Goal: Information Seeking & Learning: Learn about a topic

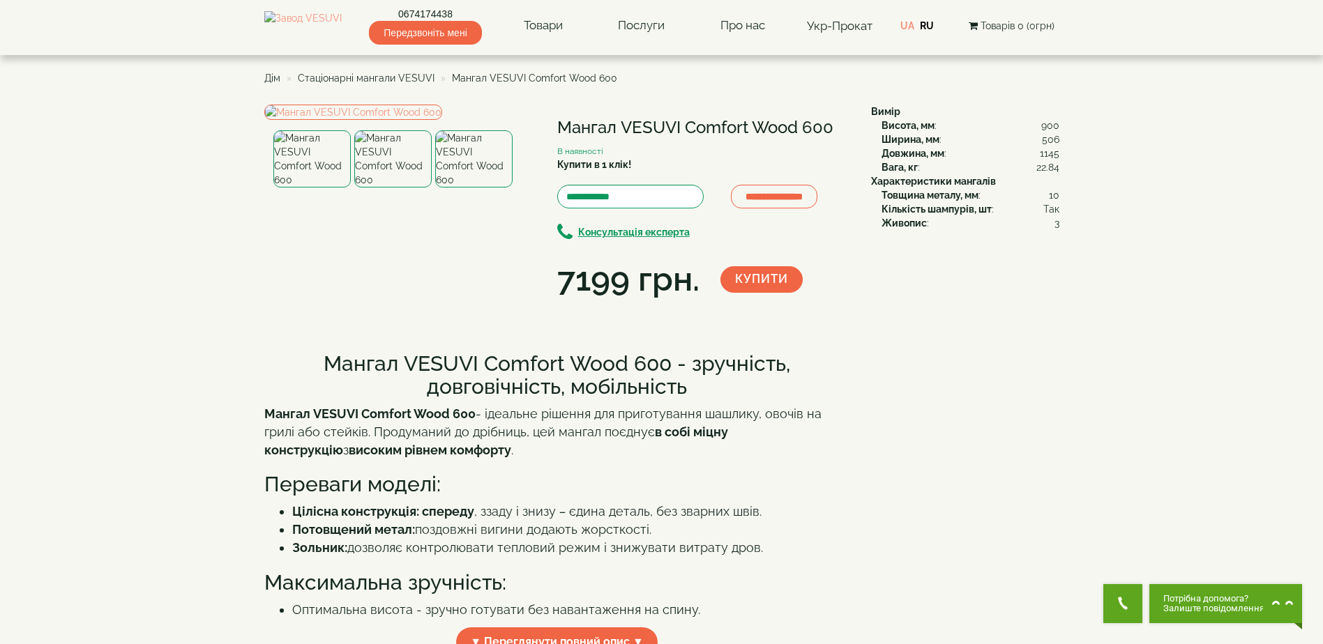
click at [375, 79] on span "Стаціонарні мангали VESUVI" at bounding box center [366, 78] width 137 height 11
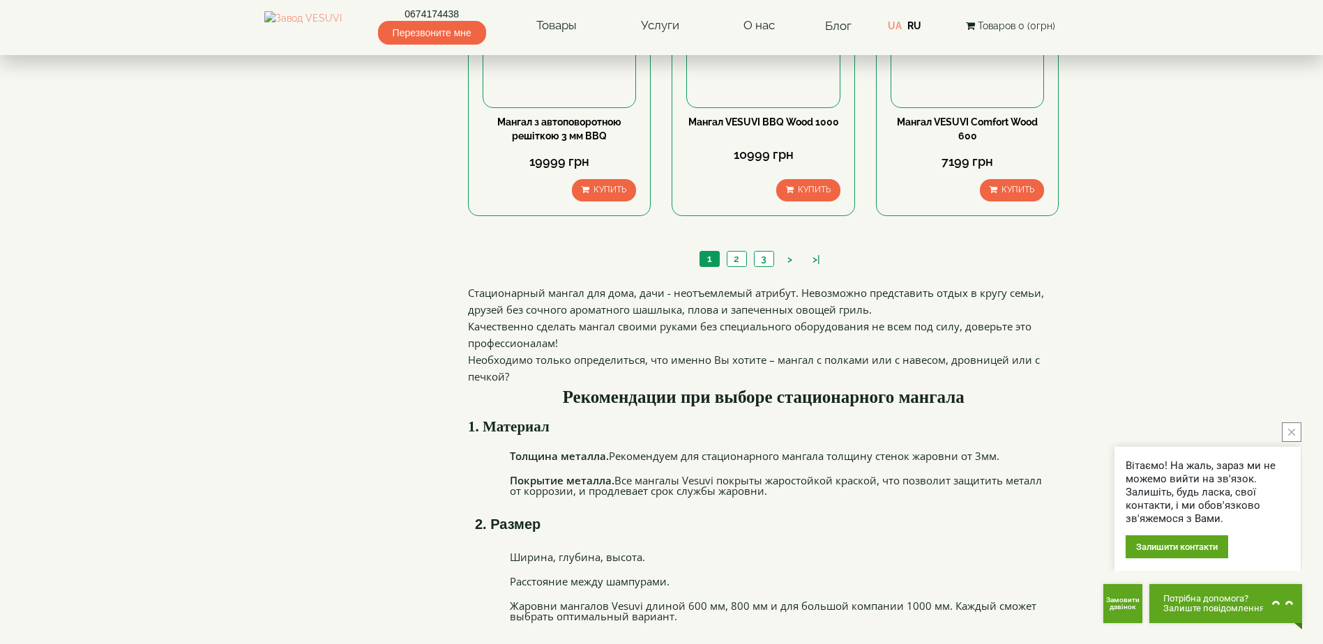
scroll to position [1465, 0]
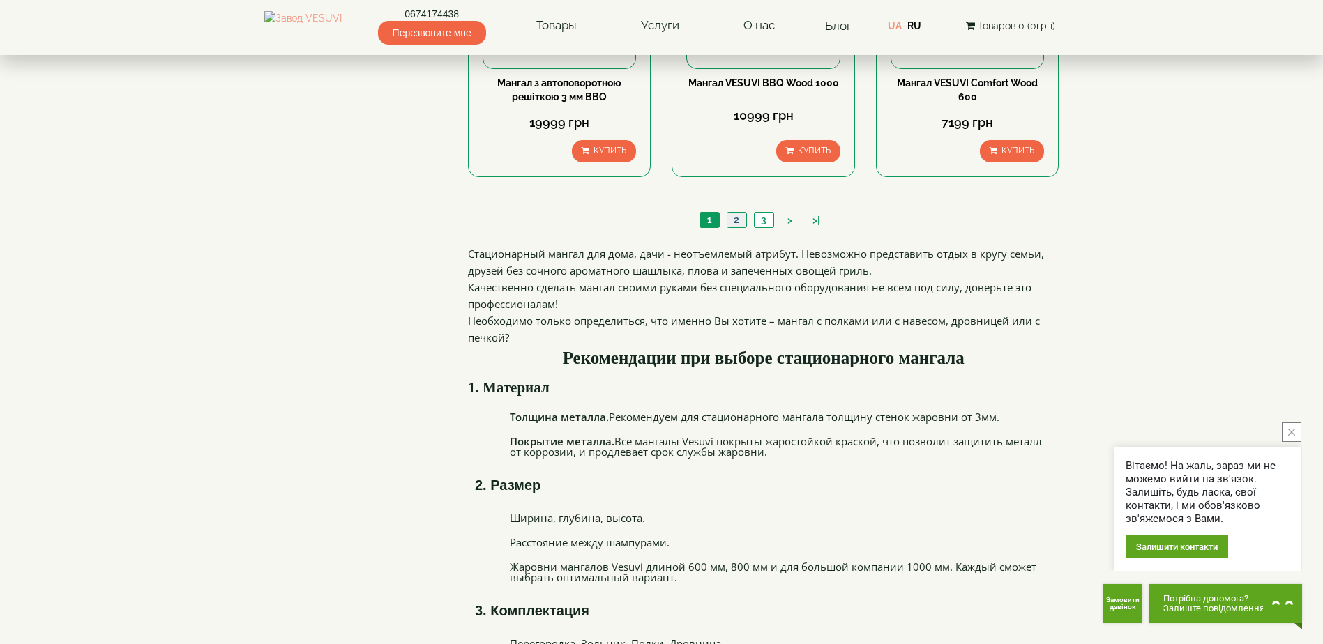
click at [738, 220] on link "2" at bounding box center [737, 220] width 20 height 15
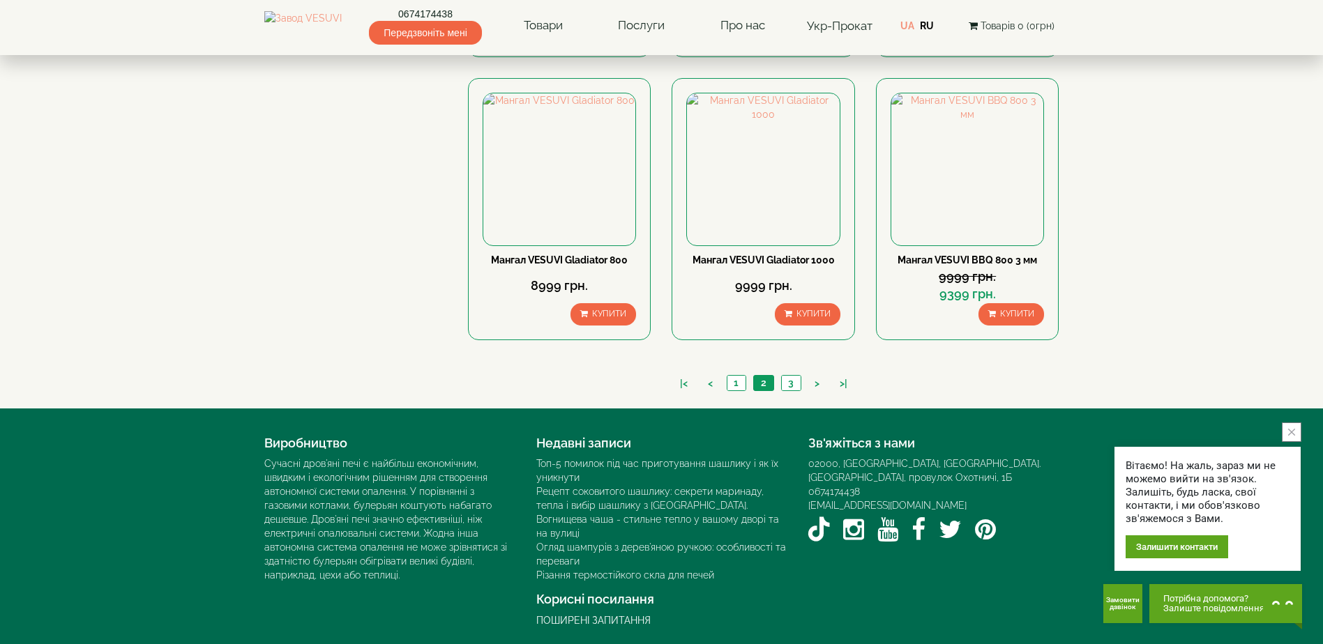
scroll to position [1278, 0]
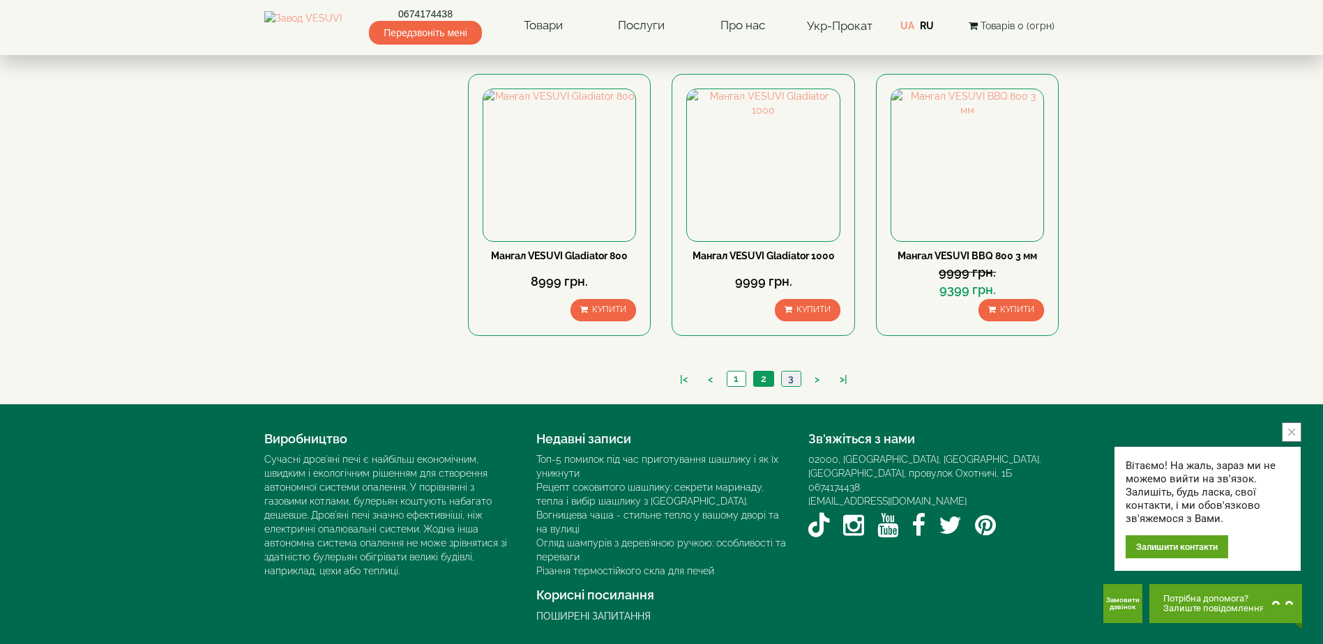
click at [783, 378] on link "3" at bounding box center [791, 379] width 20 height 15
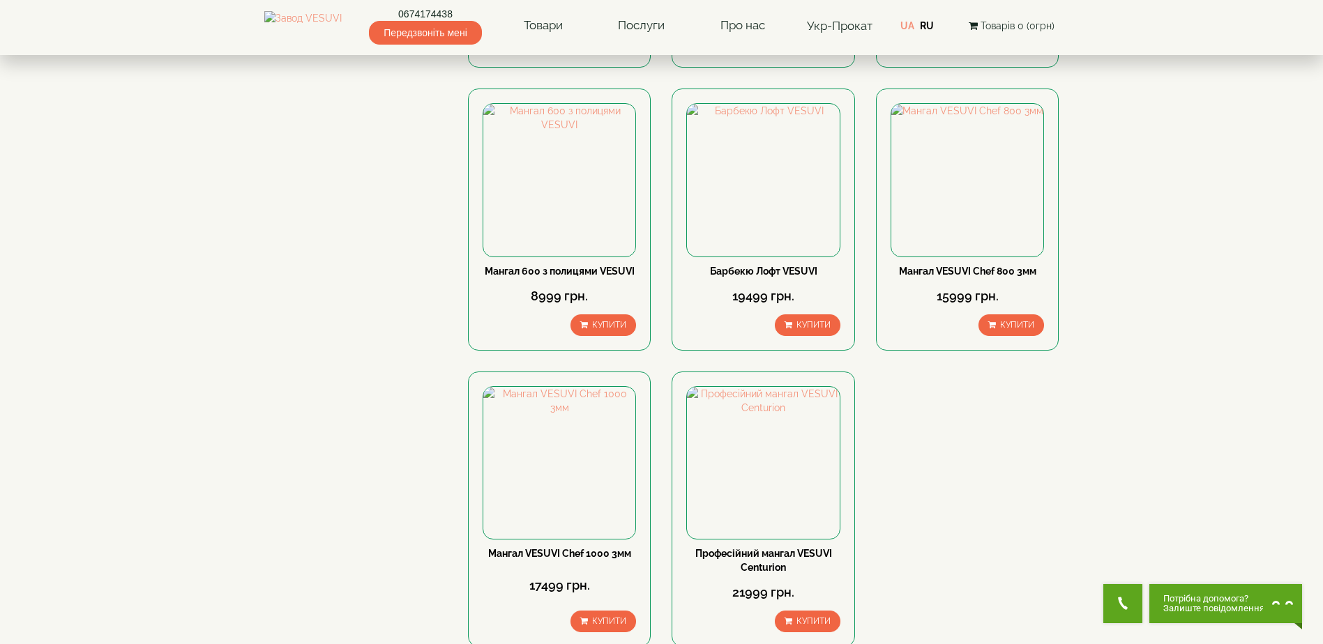
scroll to position [558, 0]
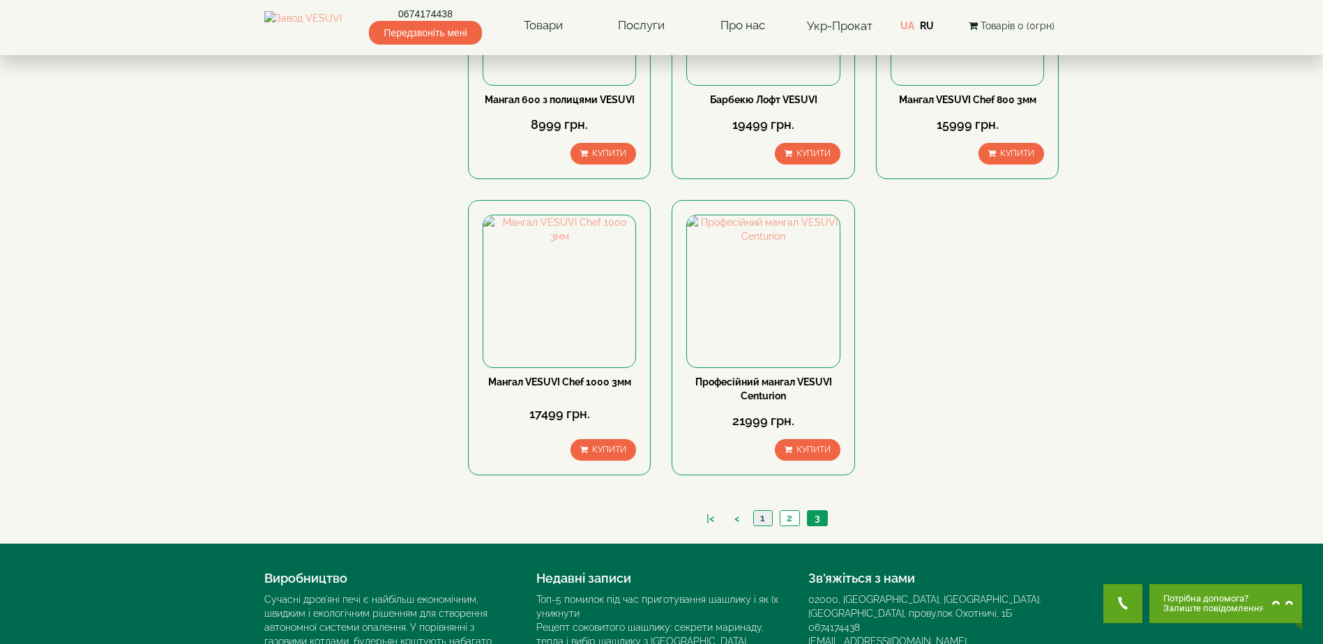
click at [759, 522] on link "1" at bounding box center [762, 518] width 19 height 15
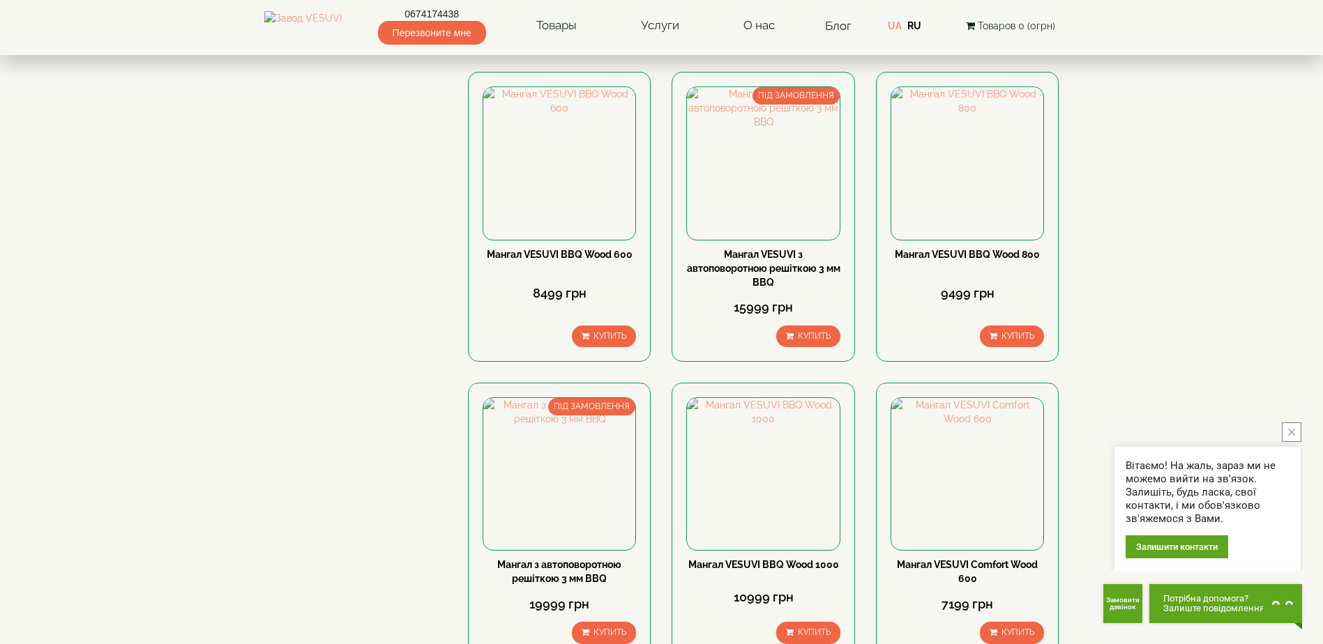
scroll to position [1255, 0]
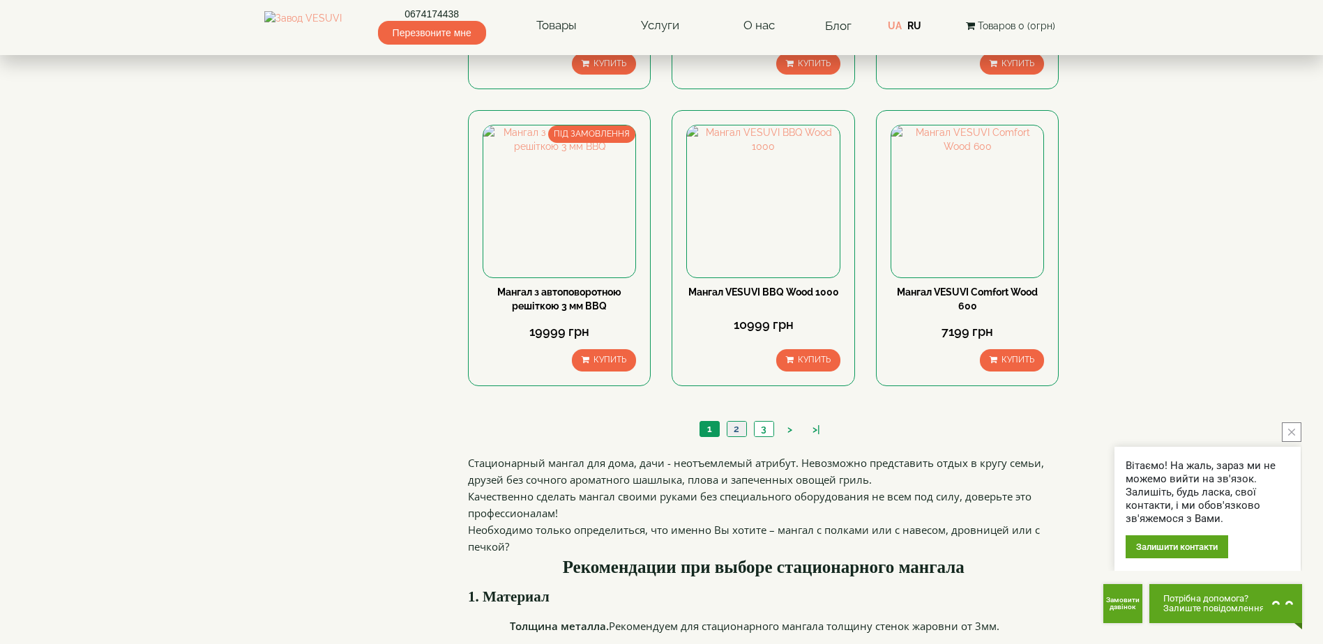
click at [740, 430] on link "2" at bounding box center [737, 429] width 20 height 15
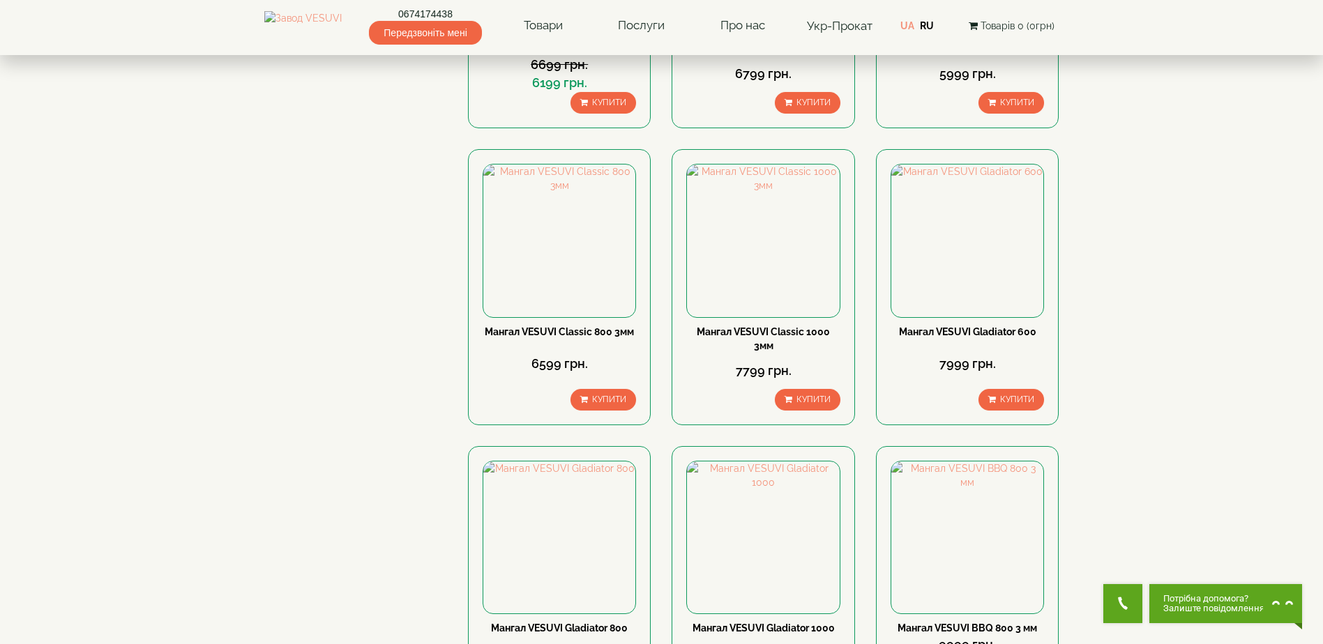
scroll to position [1116, 0]
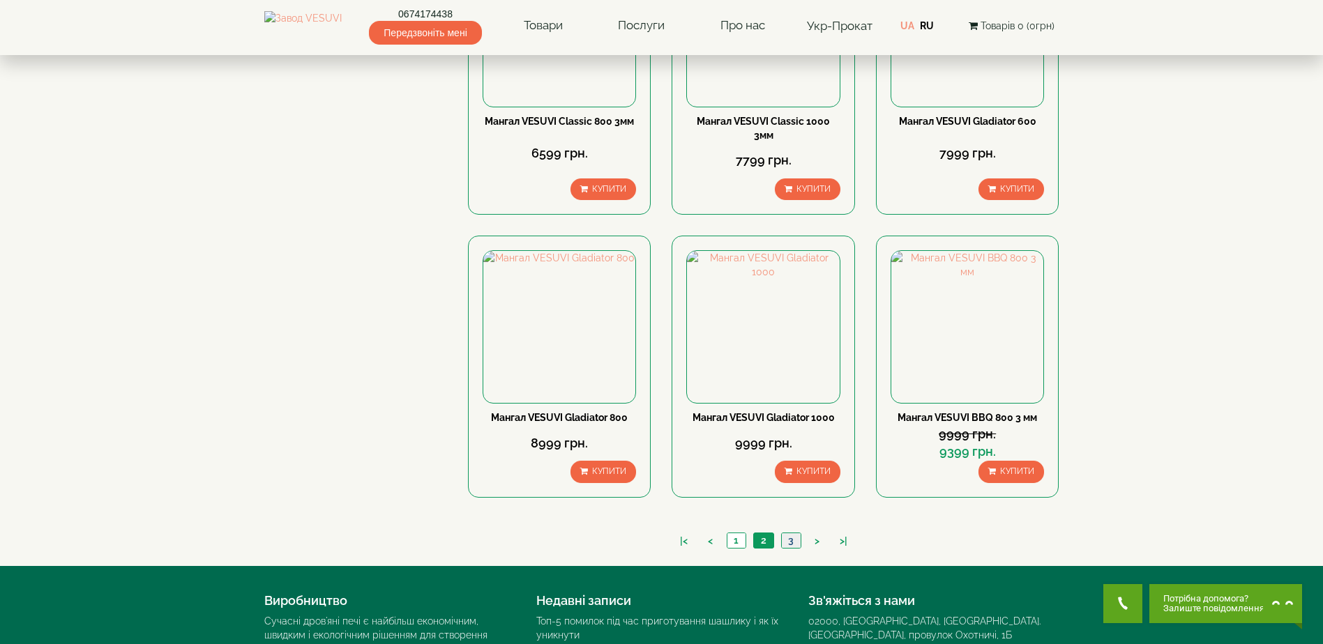
click at [787, 541] on link "3" at bounding box center [791, 541] width 20 height 15
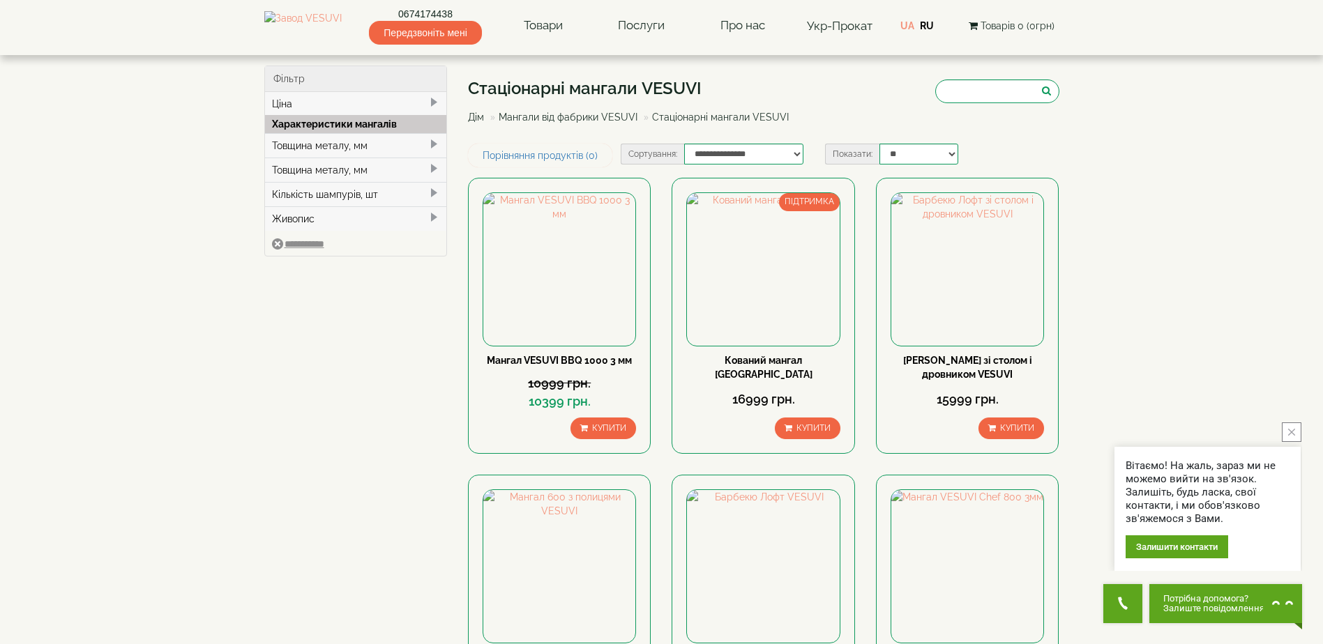
click at [568, 116] on link "Мангали від фабрики VESUVI" at bounding box center [568, 117] width 139 height 11
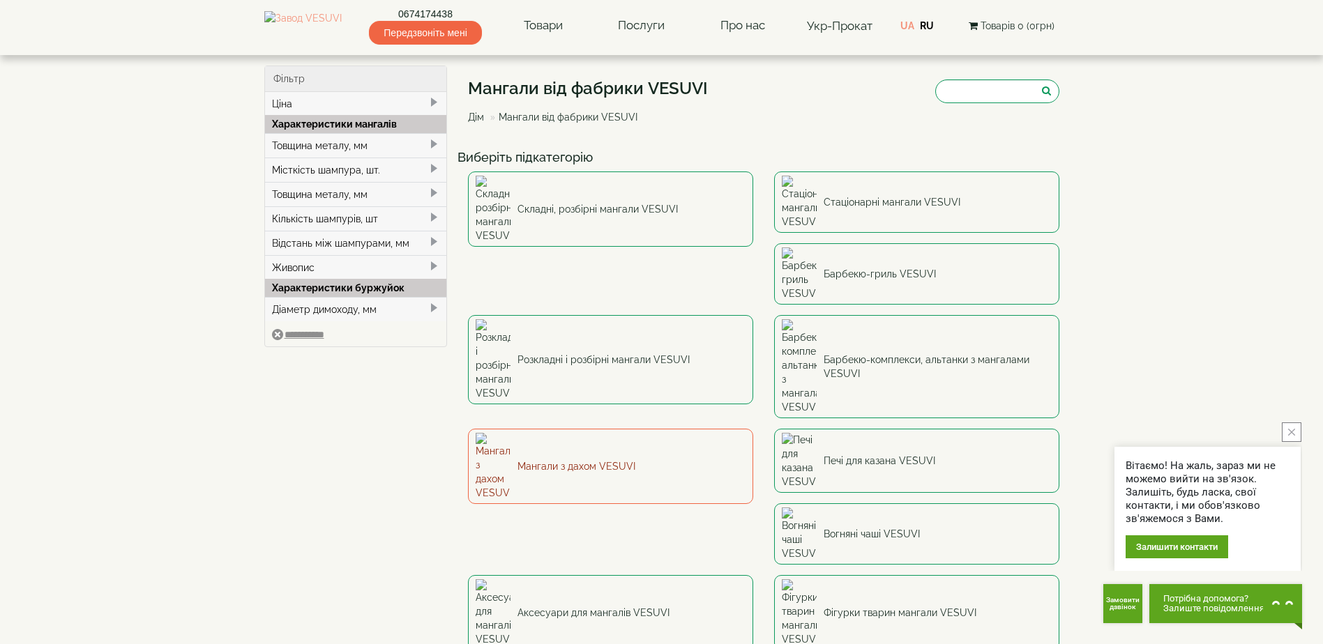
click at [635, 460] on font "Мангали з дахом VESUVI" at bounding box center [576, 467] width 118 height 14
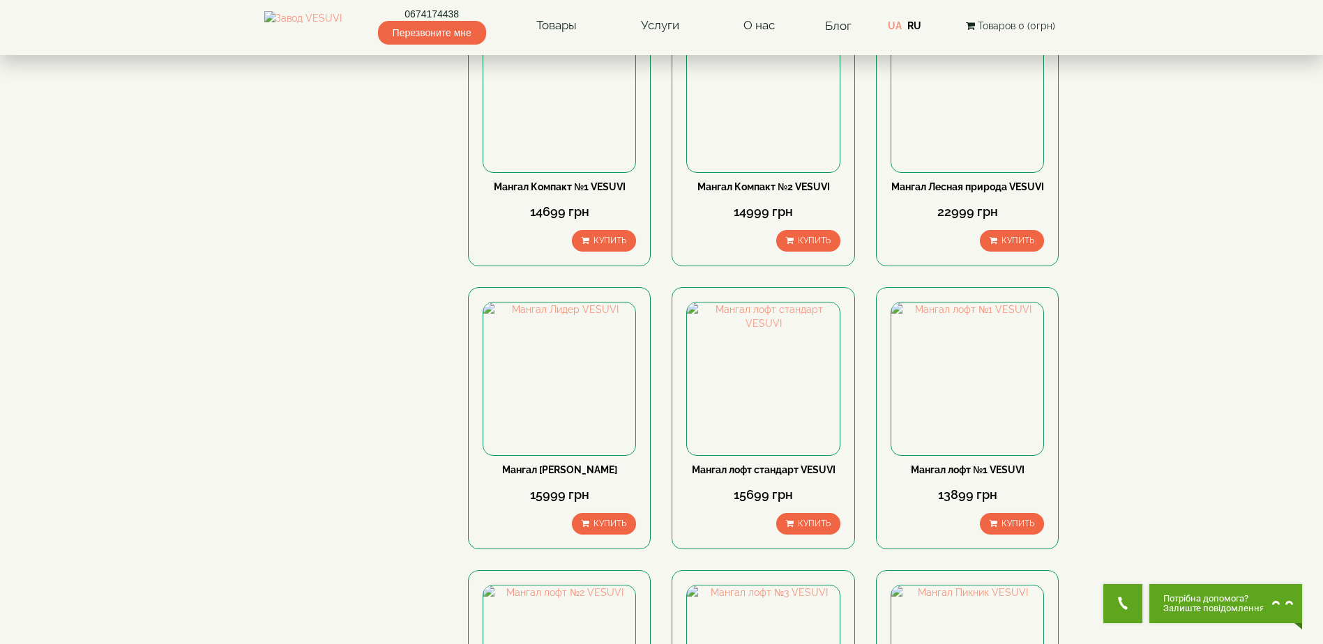
scroll to position [1186, 0]
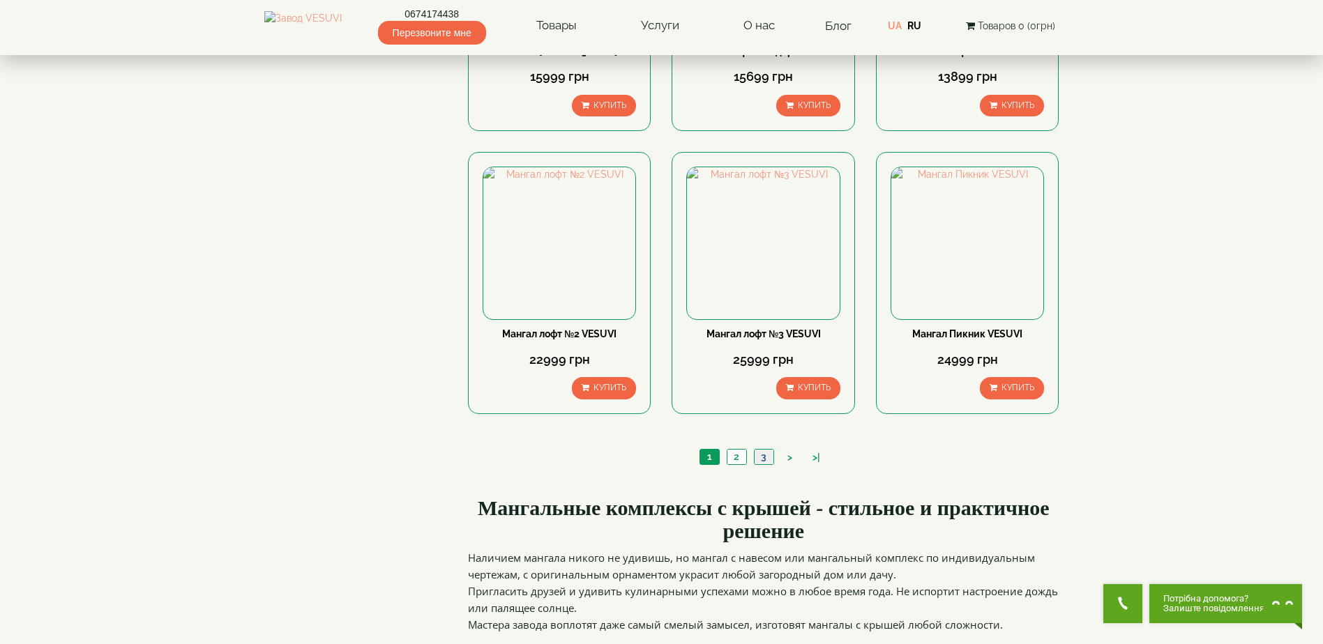
click at [762, 464] on link "3" at bounding box center [764, 457] width 20 height 15
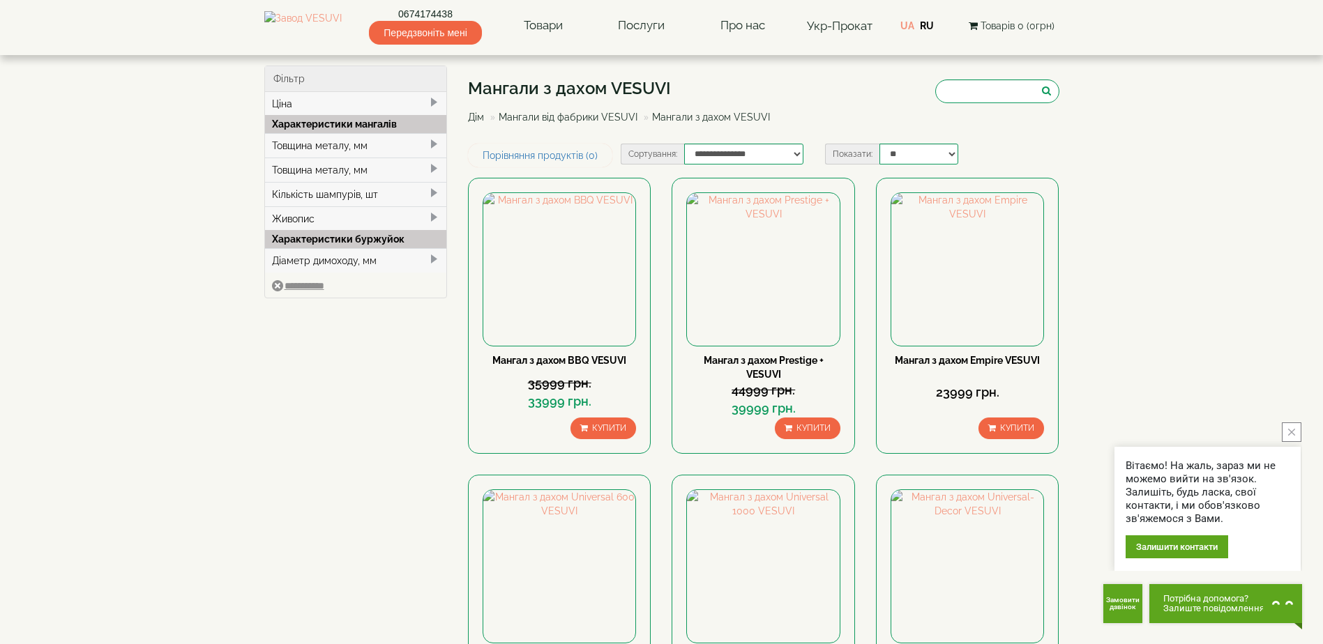
click at [564, 119] on link "Мангали від фабрики VESUVI" at bounding box center [568, 117] width 139 height 11
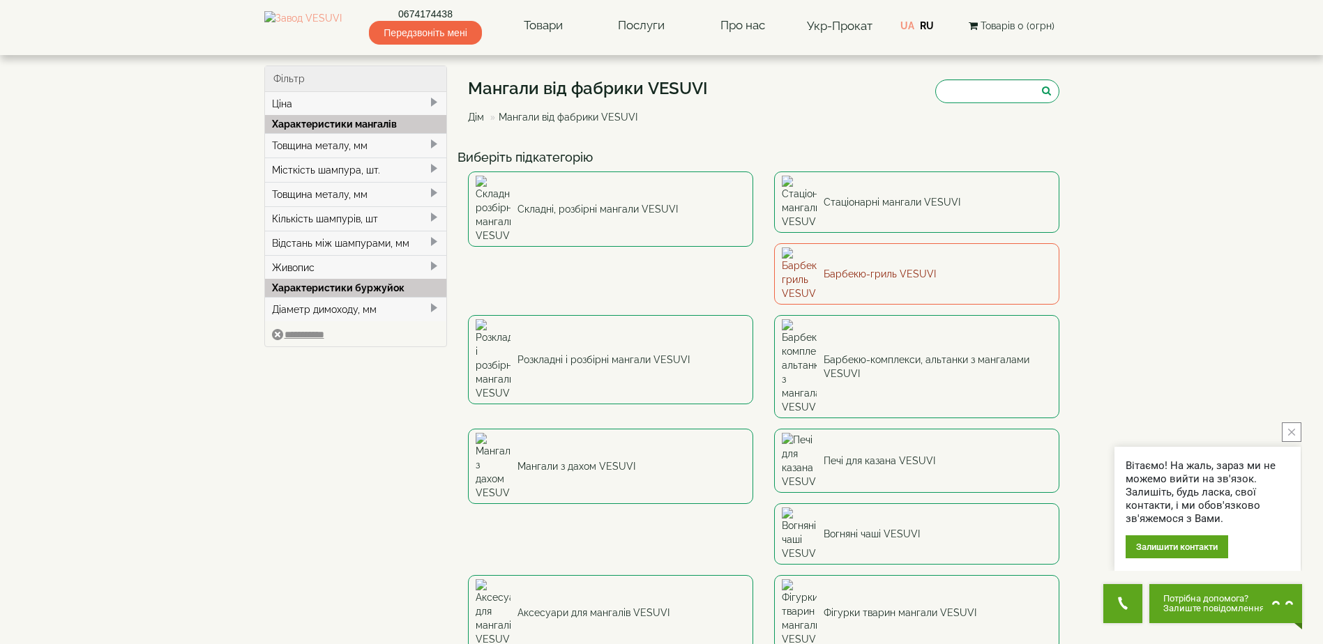
click at [824, 267] on font "Барбекю-гриль VESUVI" at bounding box center [880, 274] width 112 height 14
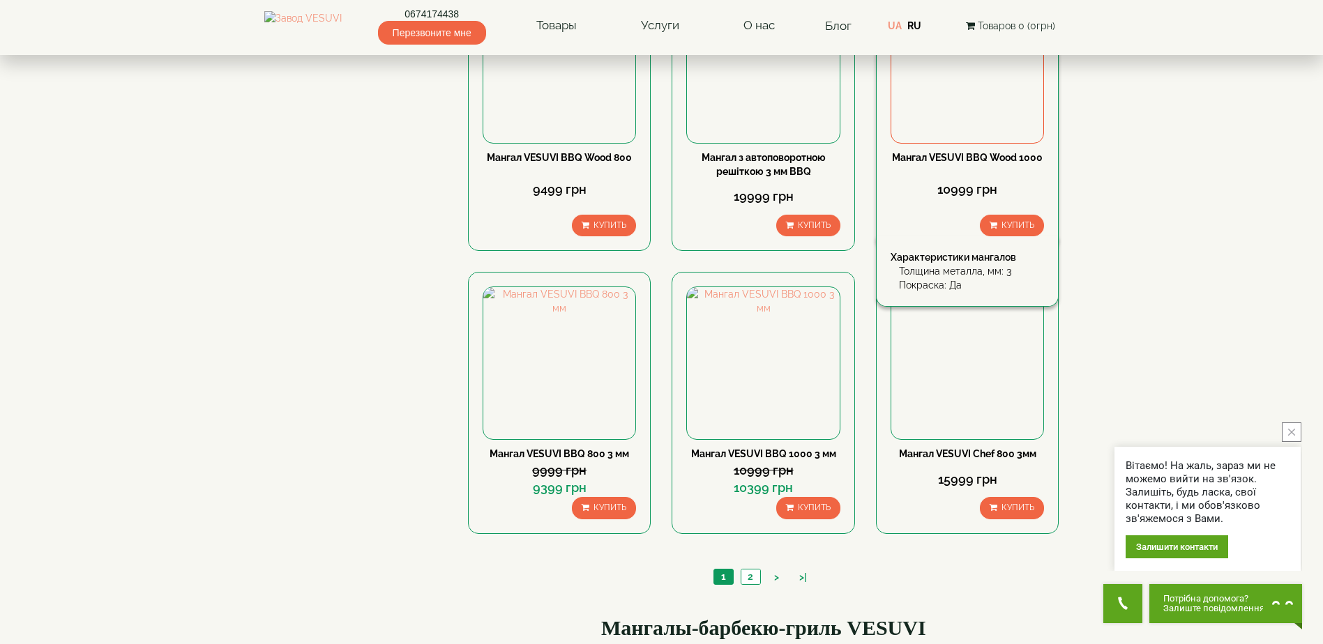
scroll to position [1255, 0]
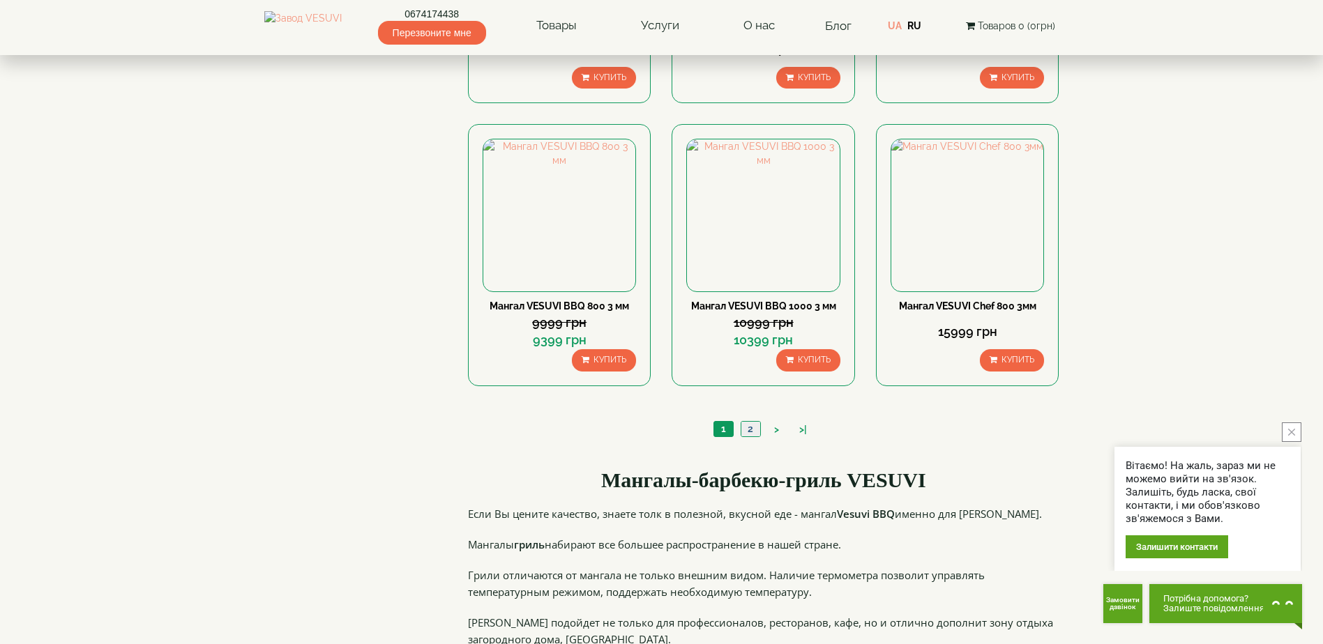
click at [750, 430] on link "2" at bounding box center [751, 429] width 20 height 15
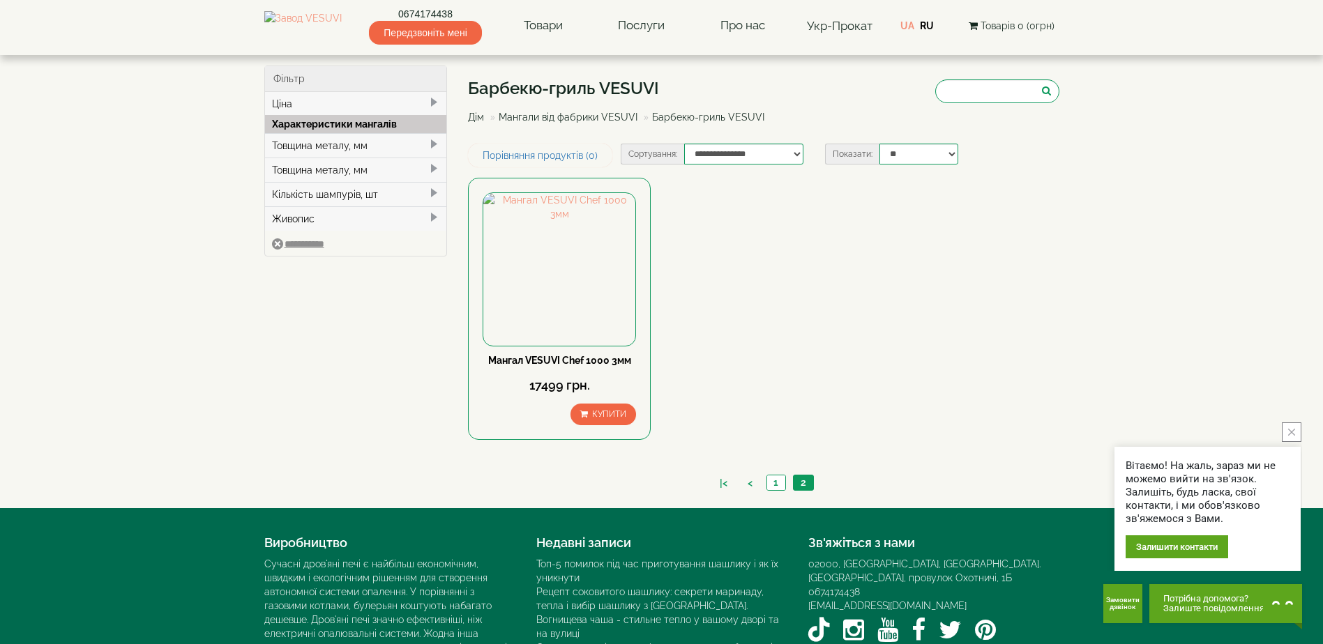
click at [437, 213] on span at bounding box center [433, 217] width 11 height 11
click at [436, 215] on span at bounding box center [433, 217] width 11 height 11
click at [300, 245] on input "**********" at bounding box center [298, 244] width 52 height 11
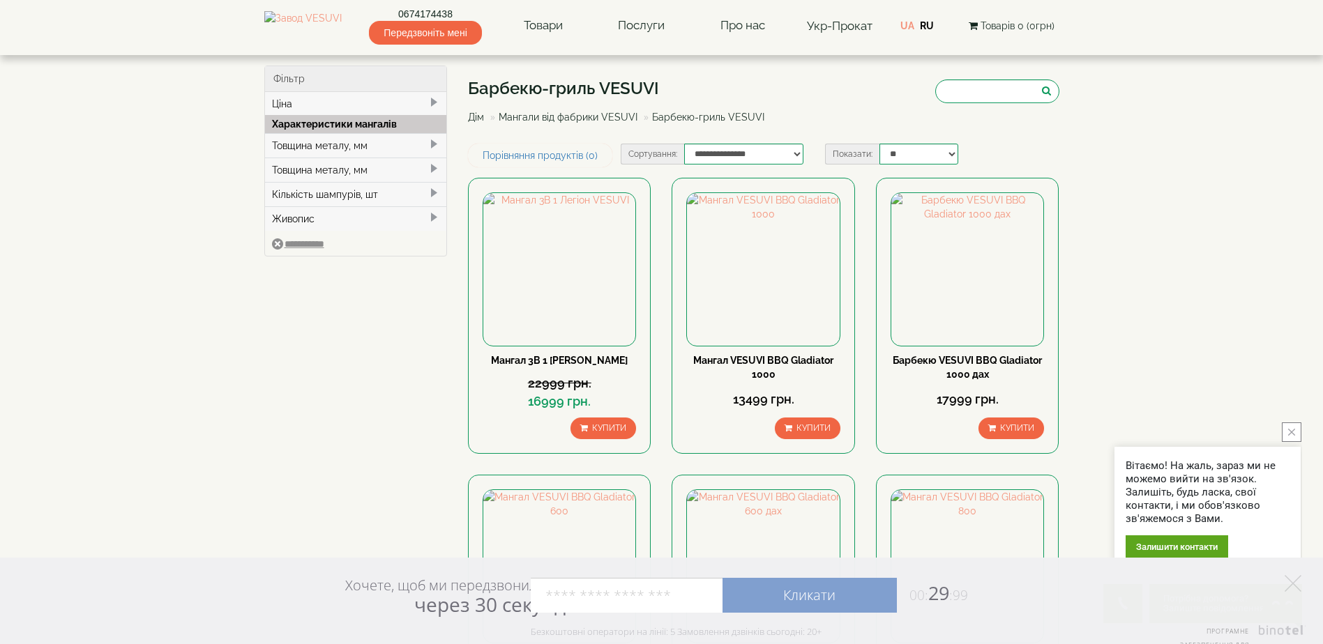
click at [566, 116] on link "Мангали від фабрики VESUVI" at bounding box center [568, 117] width 139 height 11
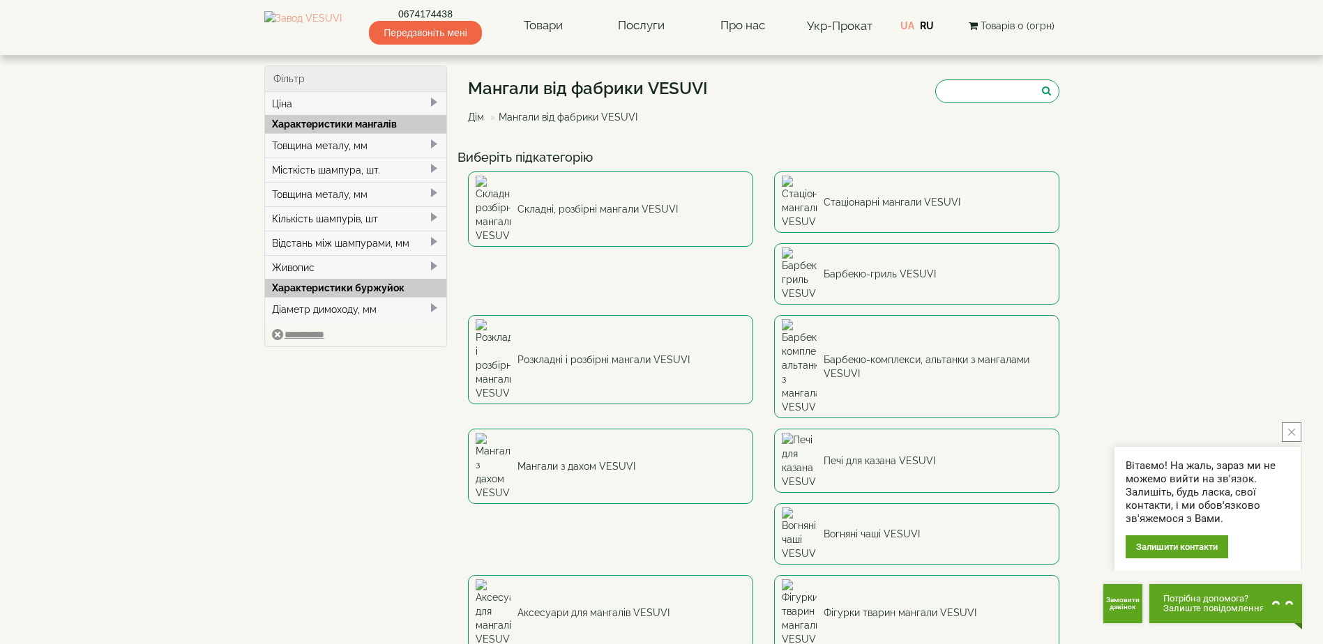
click at [411, 312] on div "Діаметр димоходу, мм" at bounding box center [356, 309] width 182 height 24
type input "*****"
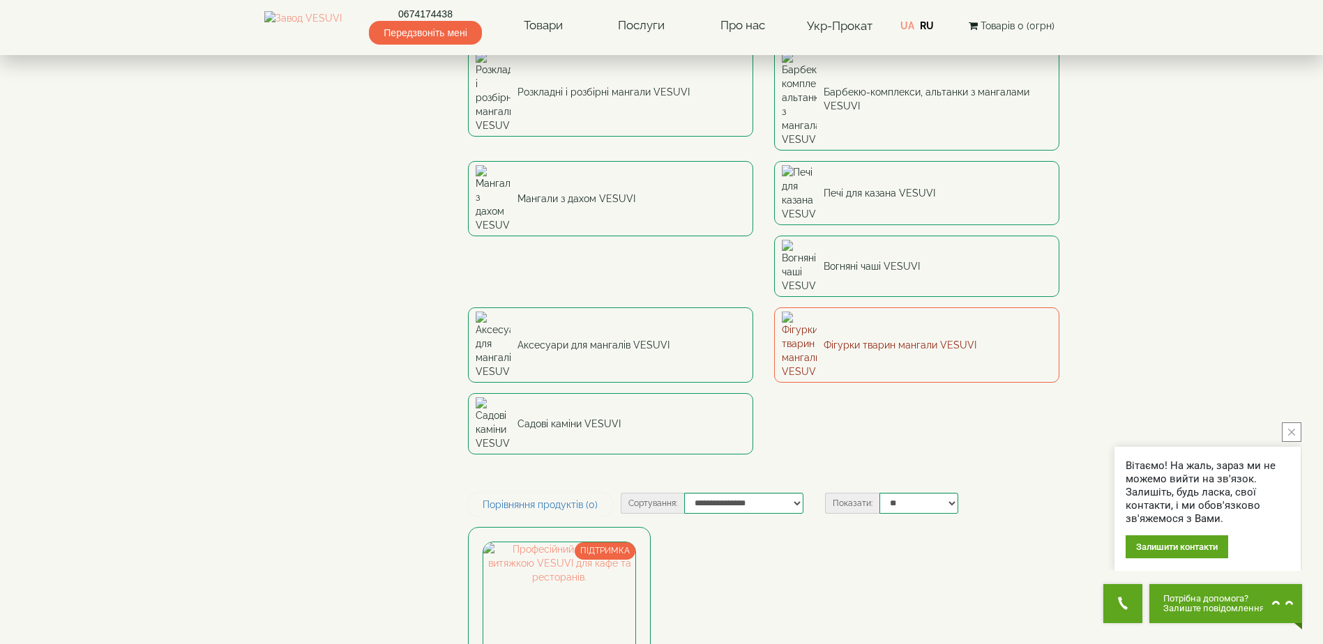
scroll to position [279, 0]
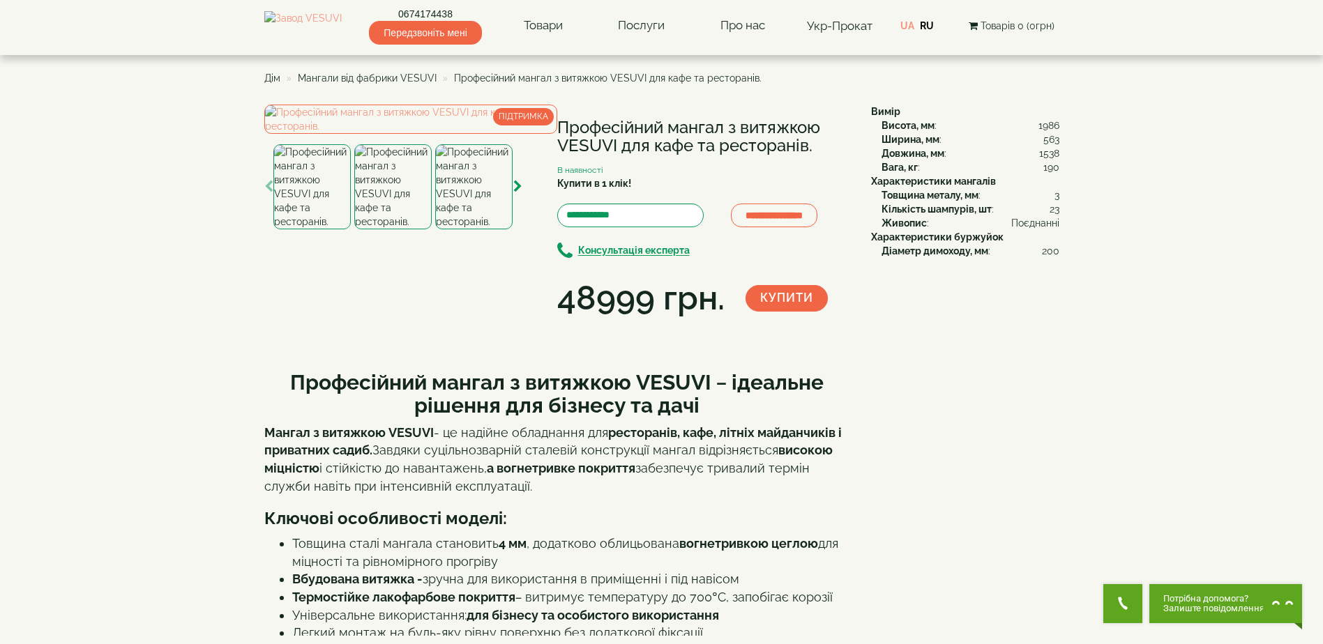
click at [474, 229] on img at bounding box center [473, 186] width 77 height 85
click at [322, 229] on img at bounding box center [311, 186] width 77 height 85
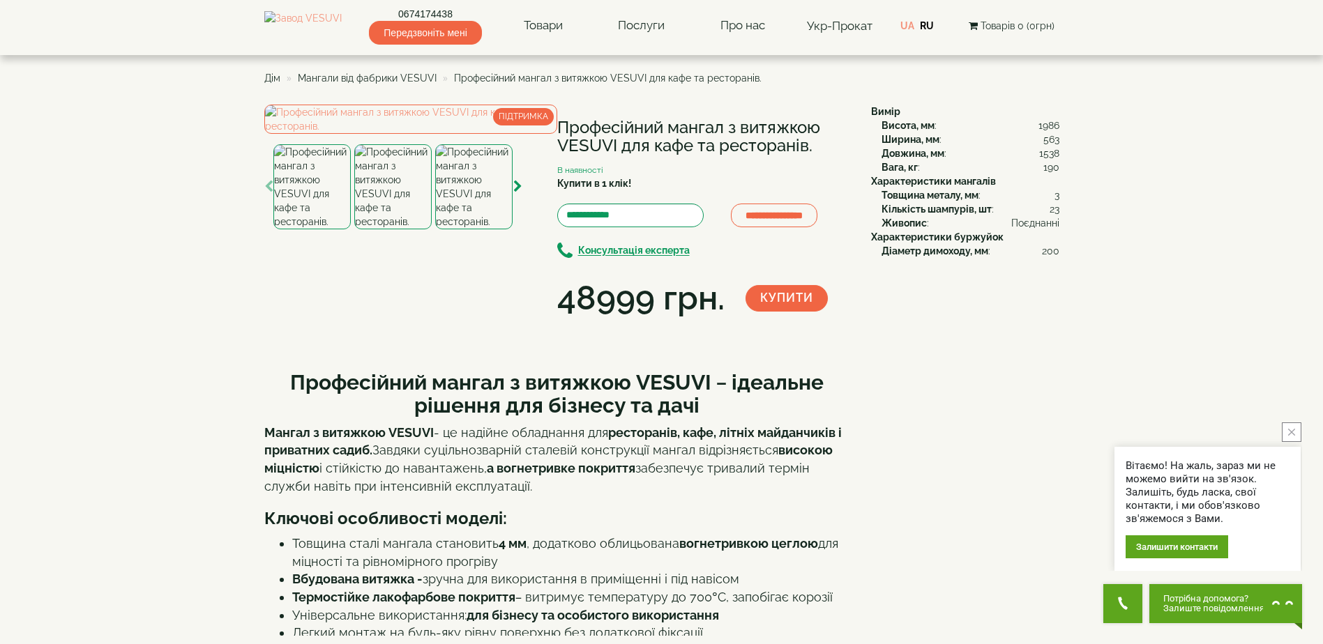
click at [483, 229] on img at bounding box center [473, 186] width 77 height 85
click at [517, 193] on icon "button" at bounding box center [517, 187] width 9 height 13
click at [464, 229] on img at bounding box center [473, 186] width 77 height 85
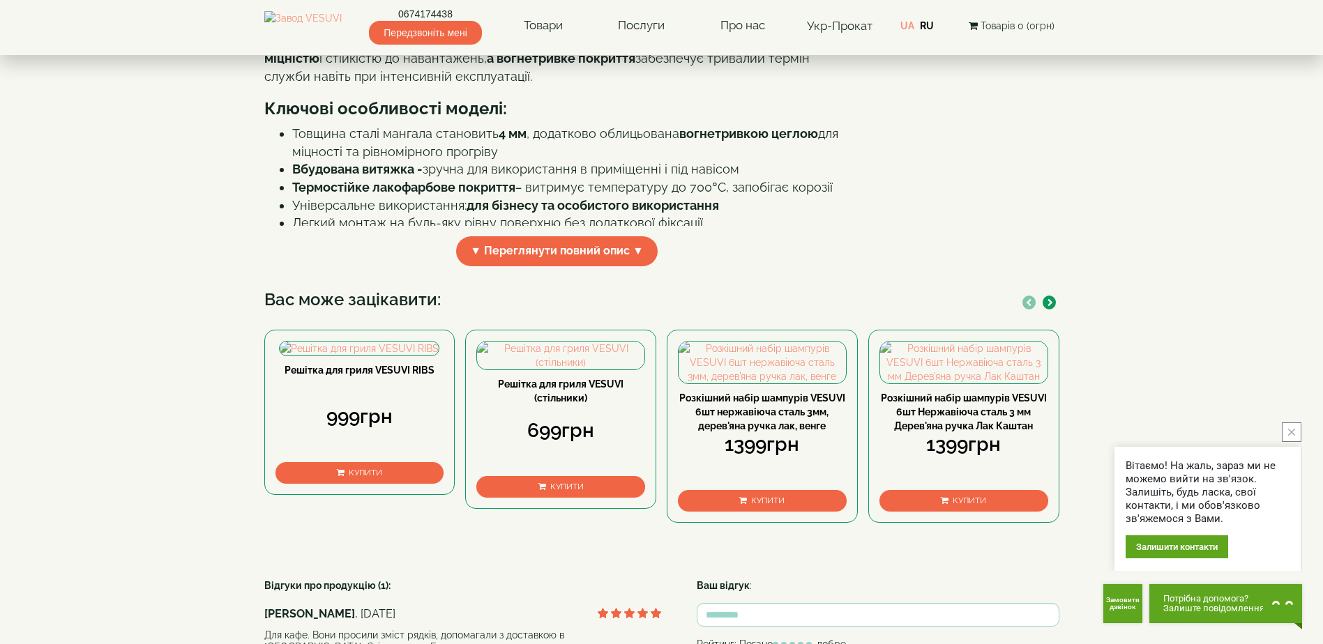
scroll to position [418, 0]
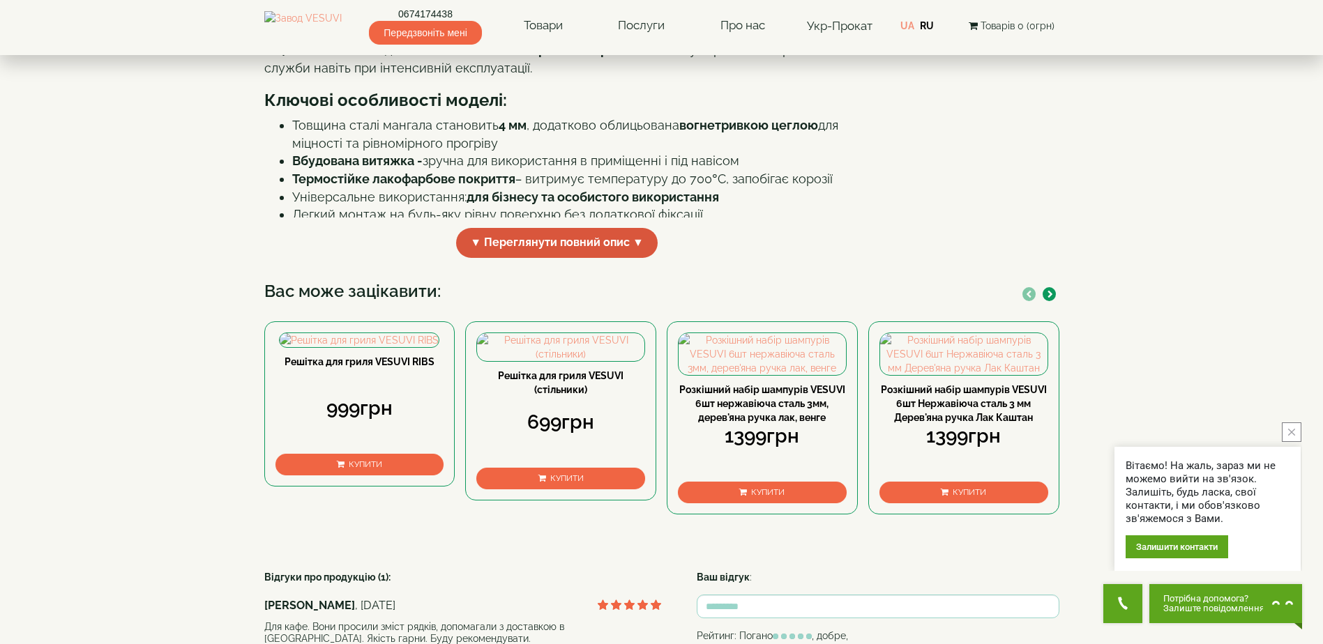
click at [585, 258] on span "▼ Переглянути повний опис ▼" at bounding box center [557, 243] width 202 height 30
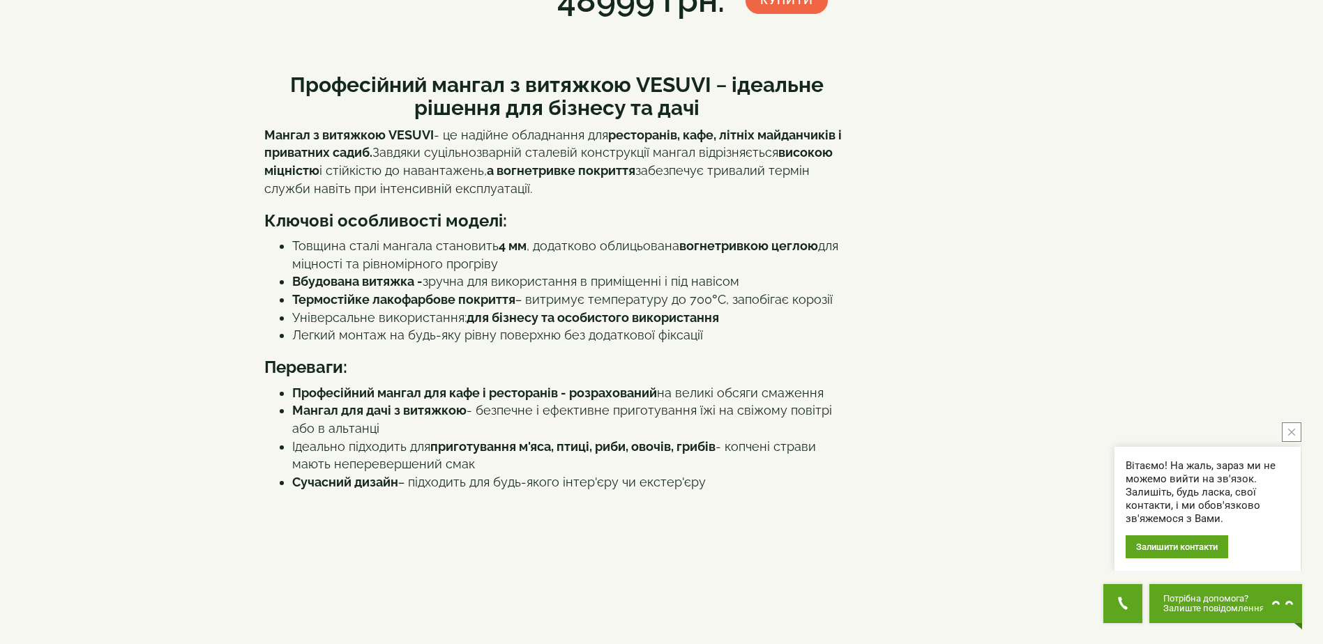
scroll to position [0, 0]
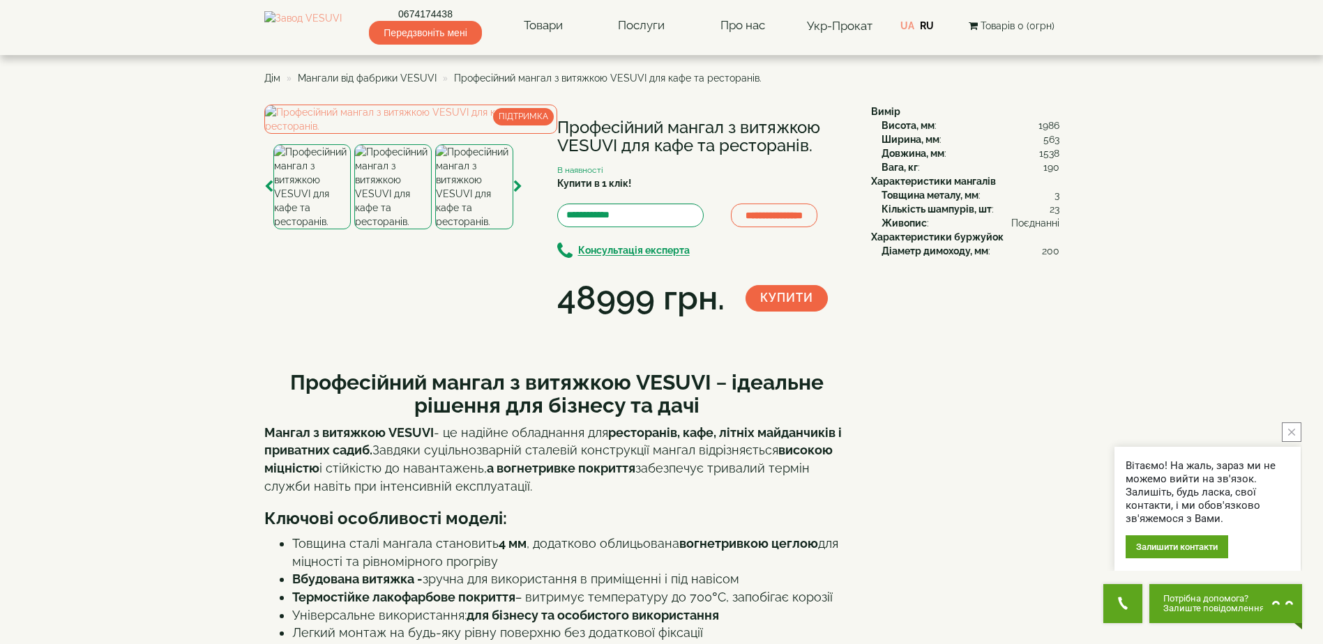
click at [398, 229] on img at bounding box center [392, 186] width 77 height 85
click at [478, 229] on img at bounding box center [473, 186] width 77 height 85
click at [516, 193] on icon "button" at bounding box center [517, 187] width 9 height 13
click at [469, 229] on img at bounding box center [474, 186] width 77 height 85
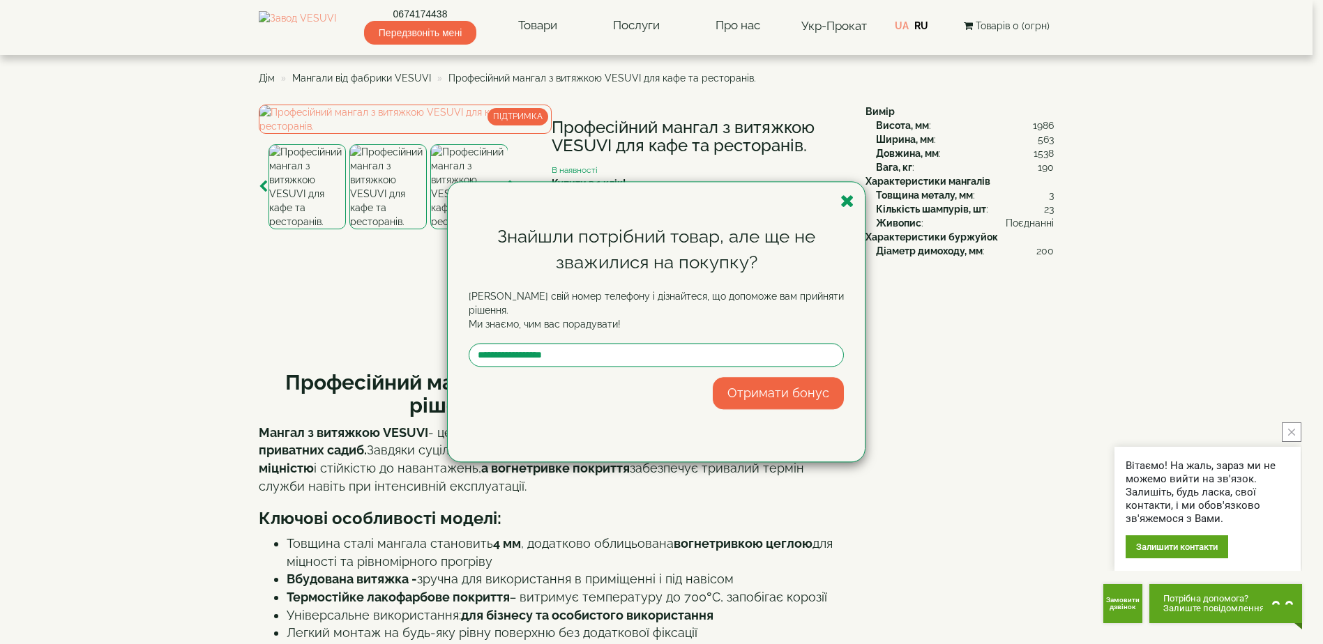
click at [845, 201] on icon "button" at bounding box center [847, 200] width 14 height 17
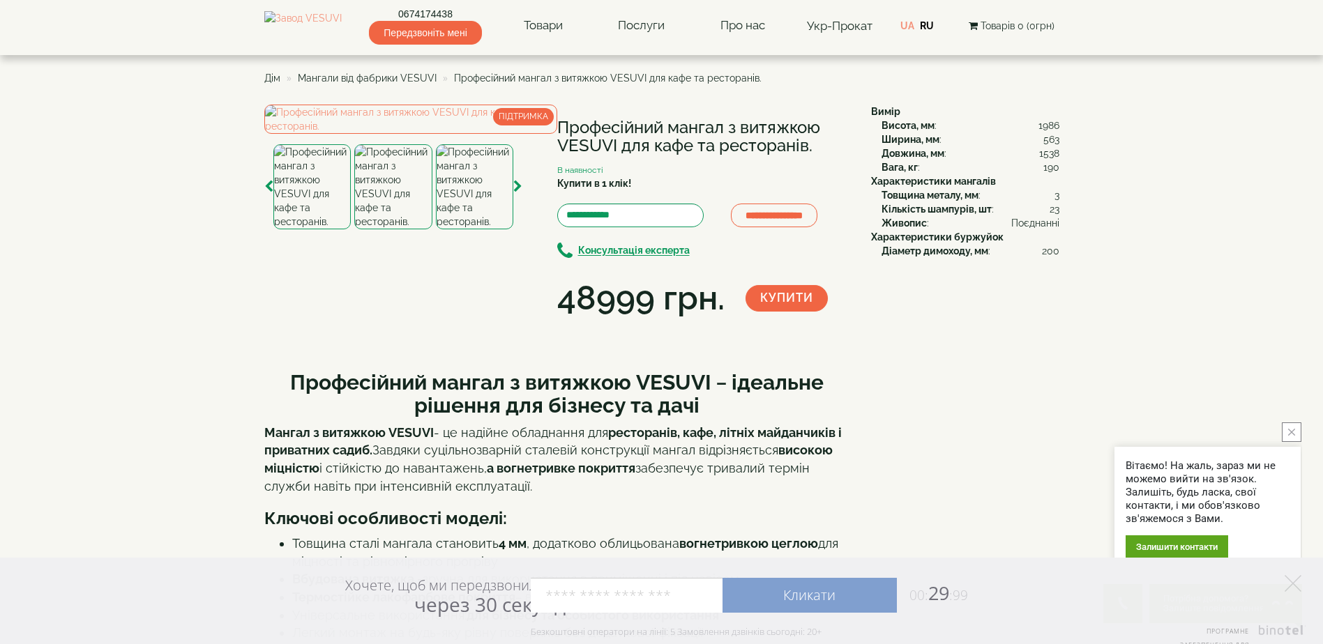
click at [1295, 440] on button "close button" at bounding box center [1292, 433] width 20 height 20
